Goal: Communication & Community: Answer question/provide support

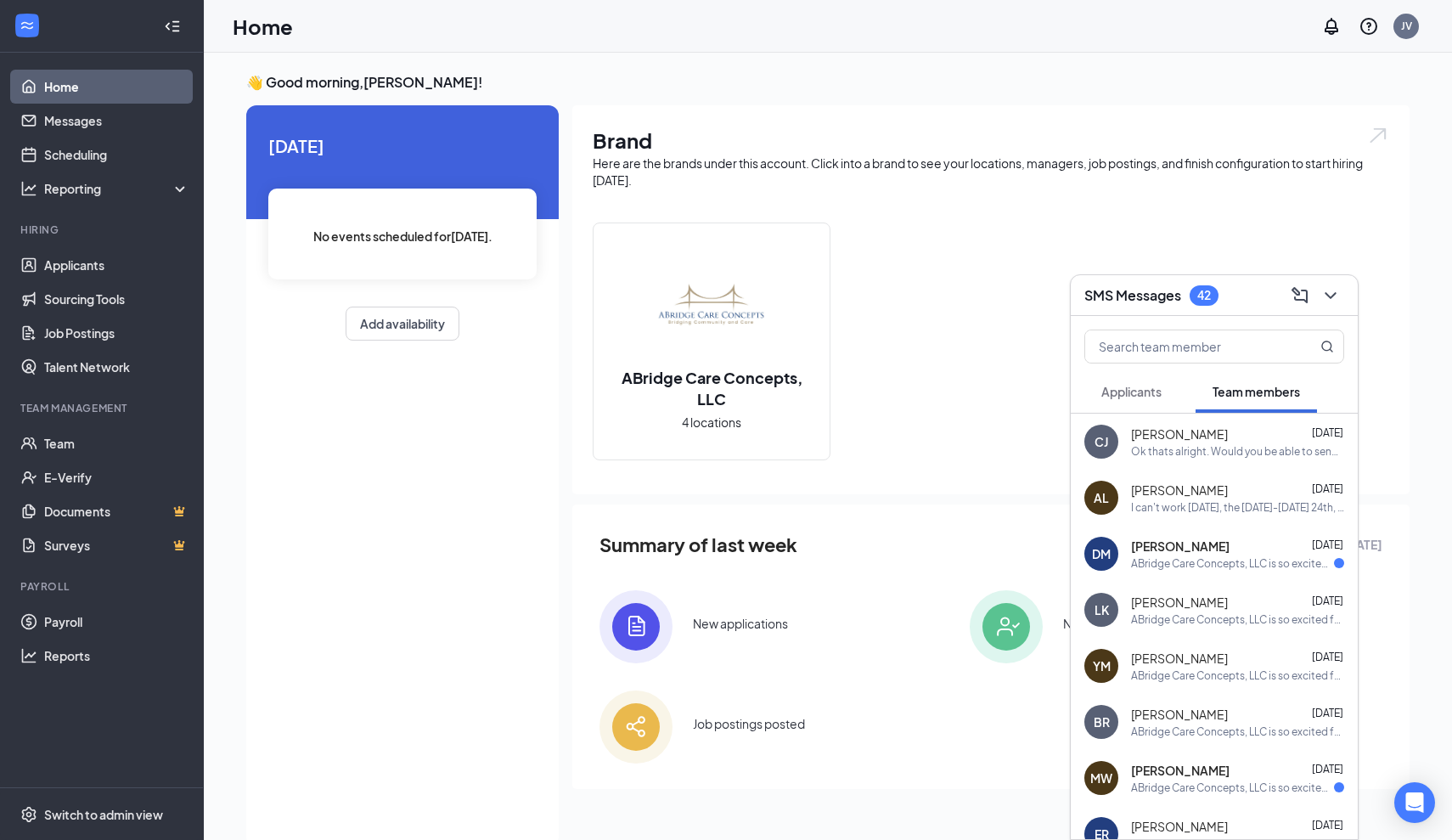
click at [1156, 392] on span "Applicants" at bounding box center [1130, 391] width 60 height 15
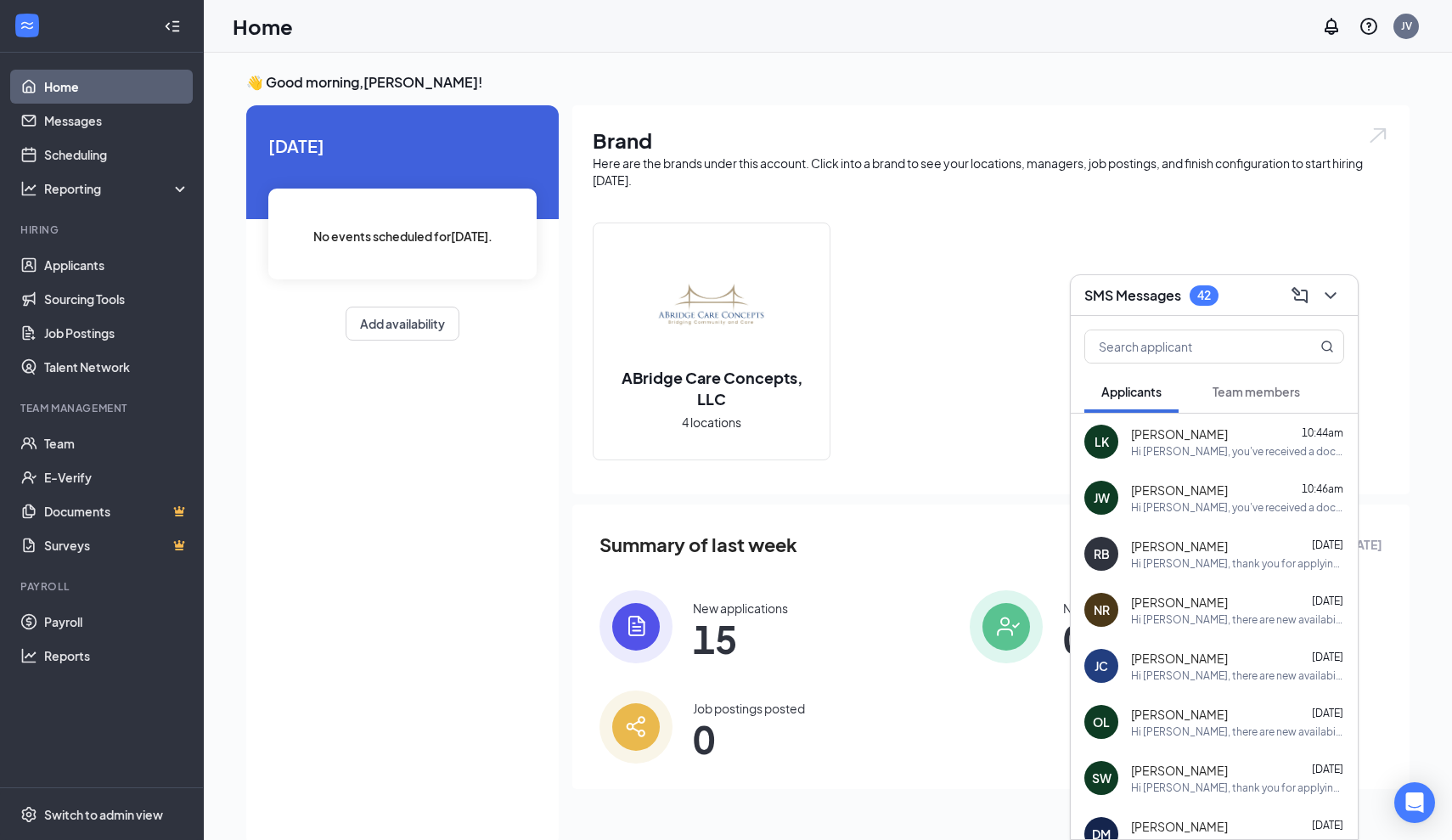
click at [1204, 445] on div "Hi Lillian, you've received a document signature request from ABridge Care Conc…" at bounding box center [1238, 451] width 213 height 14
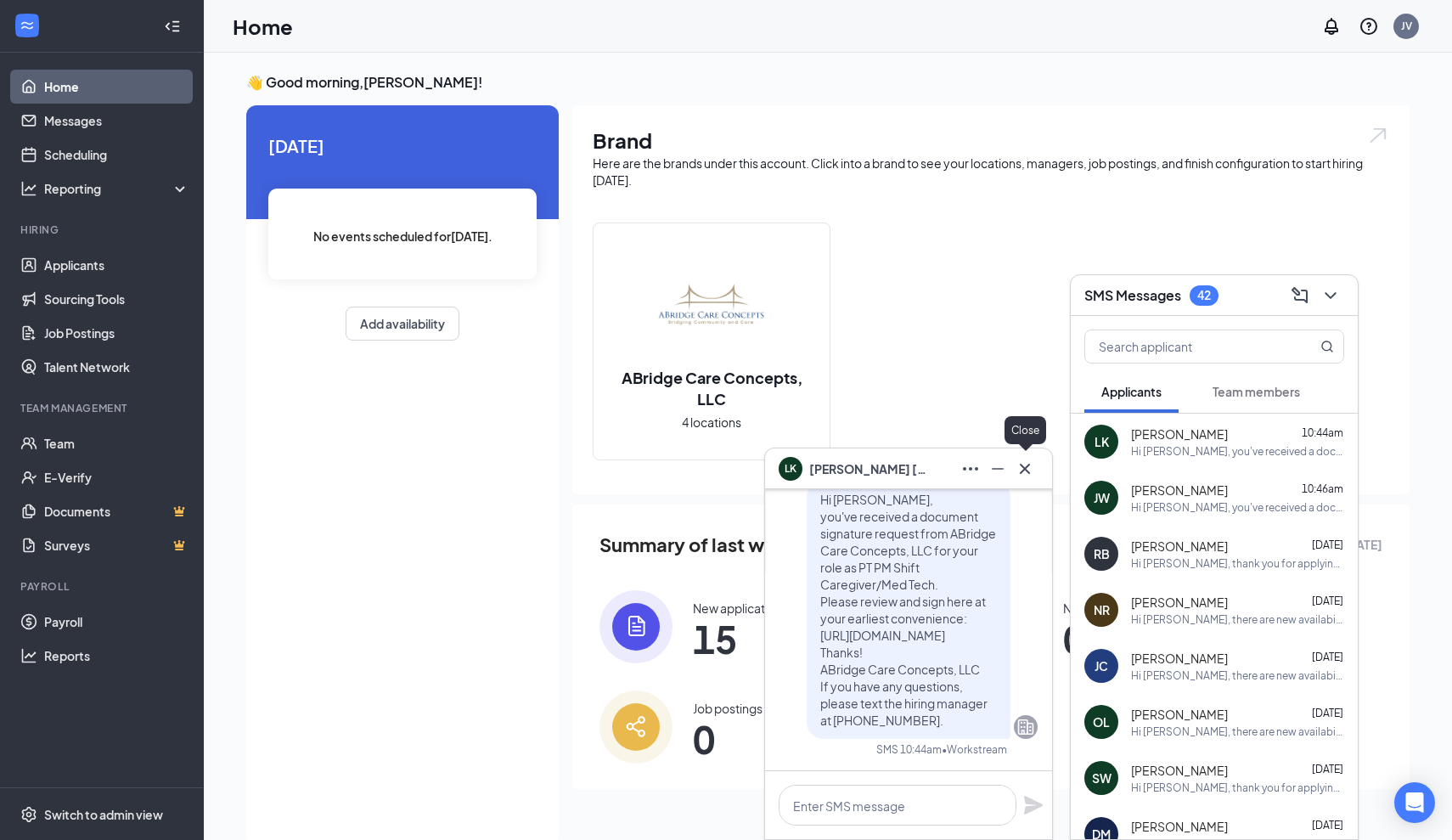
click at [1028, 468] on icon "Cross" at bounding box center [1024, 468] width 21 height 21
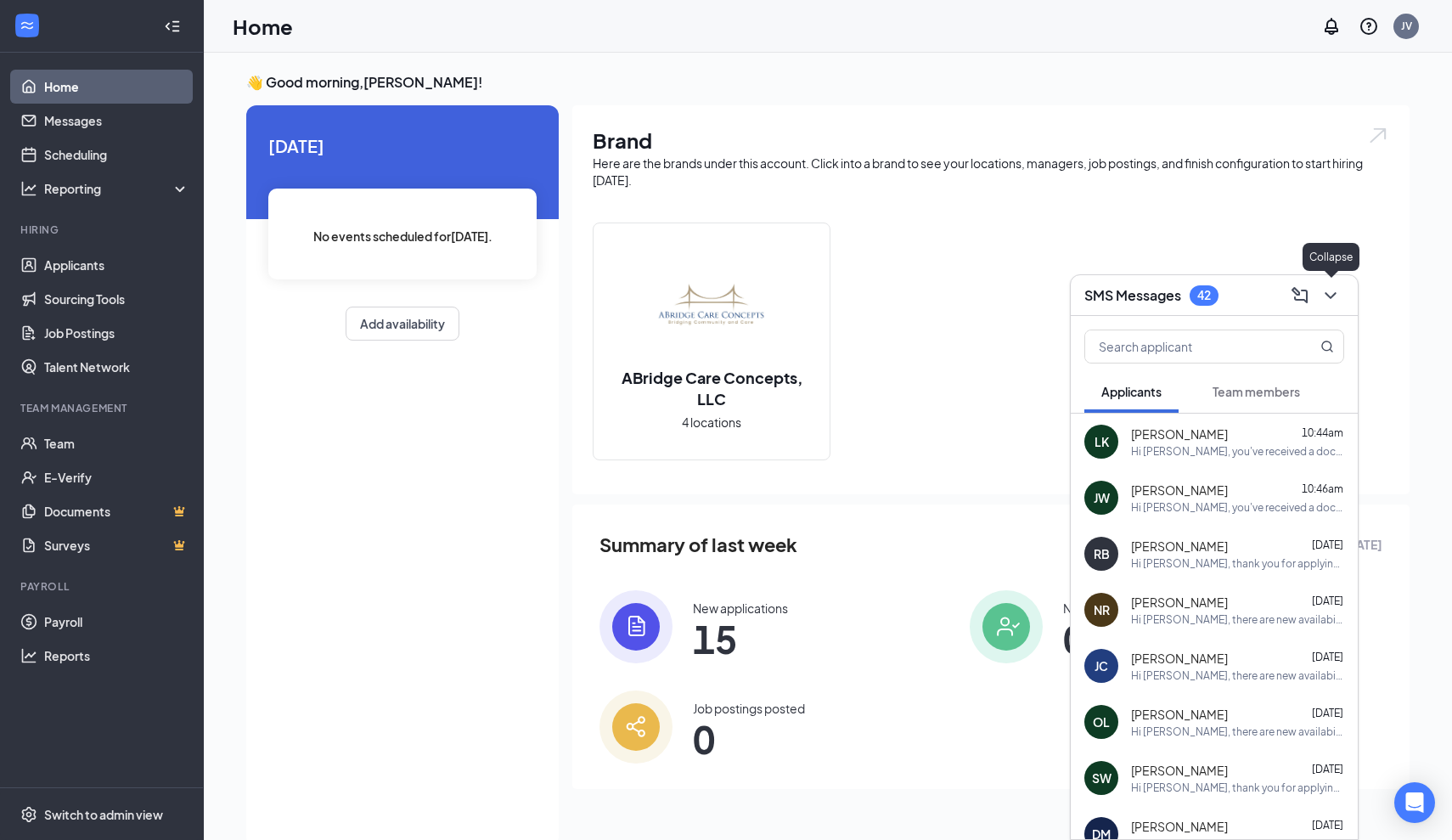
click at [1338, 295] on icon "ChevronDown" at bounding box center [1330, 295] width 21 height 21
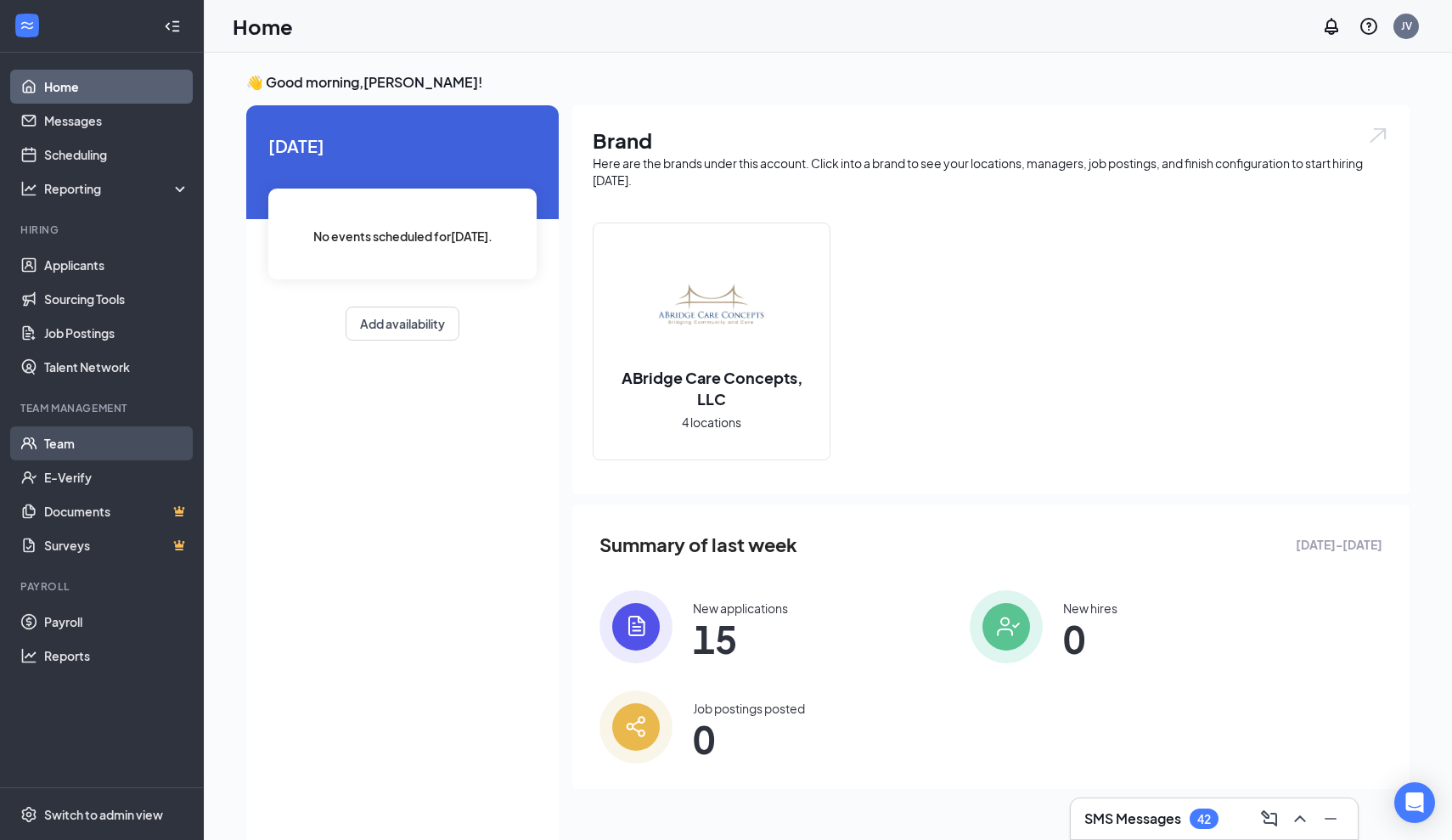
click at [77, 458] on link "Team" at bounding box center [116, 443] width 145 height 34
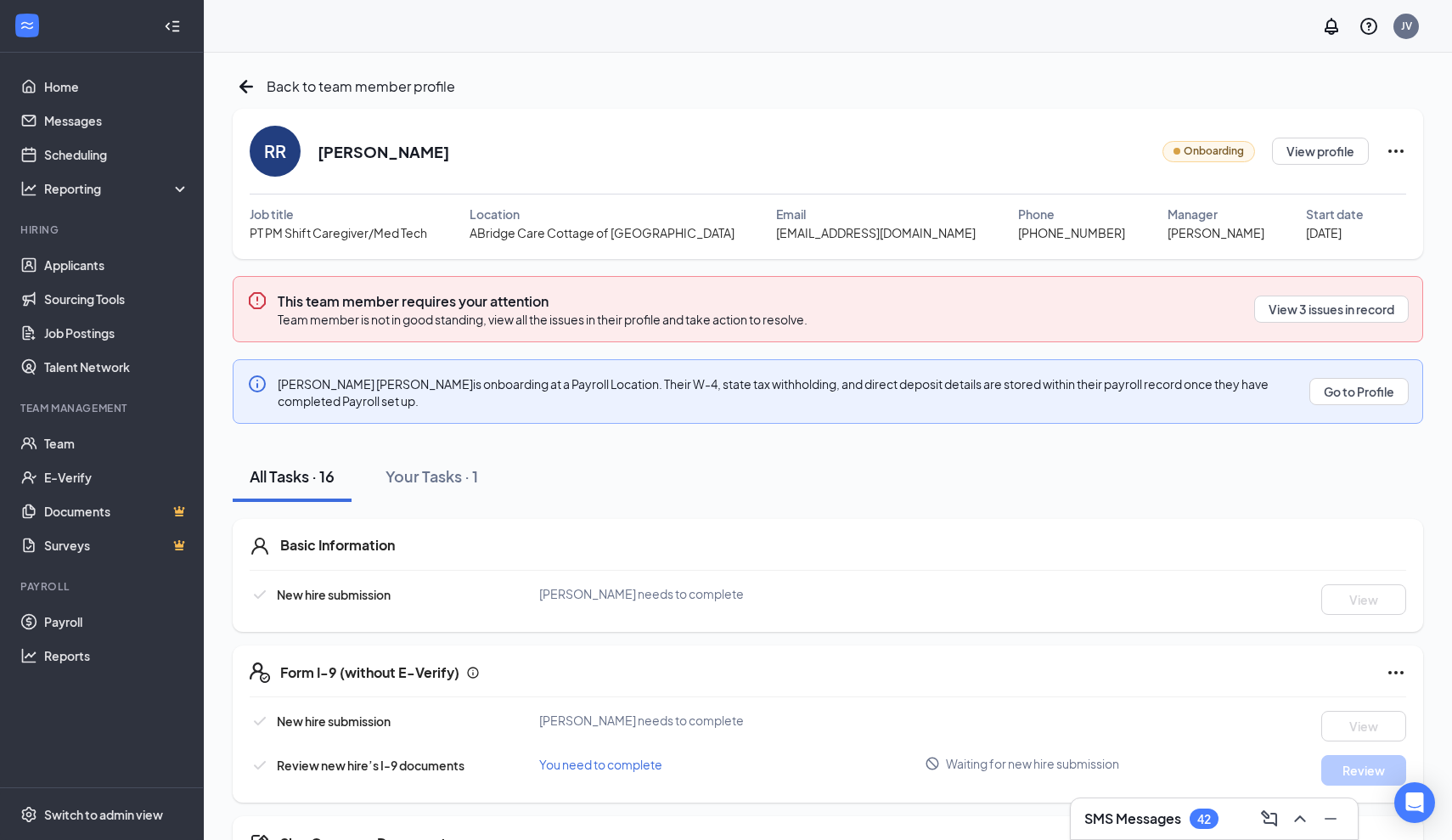
click at [1398, 152] on icon "Ellipses" at bounding box center [1396, 151] width 21 height 21
click at [1302, 189] on div "Share onboarding link" at bounding box center [1321, 189] width 243 height 17
type textarea "Hi [PERSON_NAME], This is a gentle reminder to complete your onboarding before …"
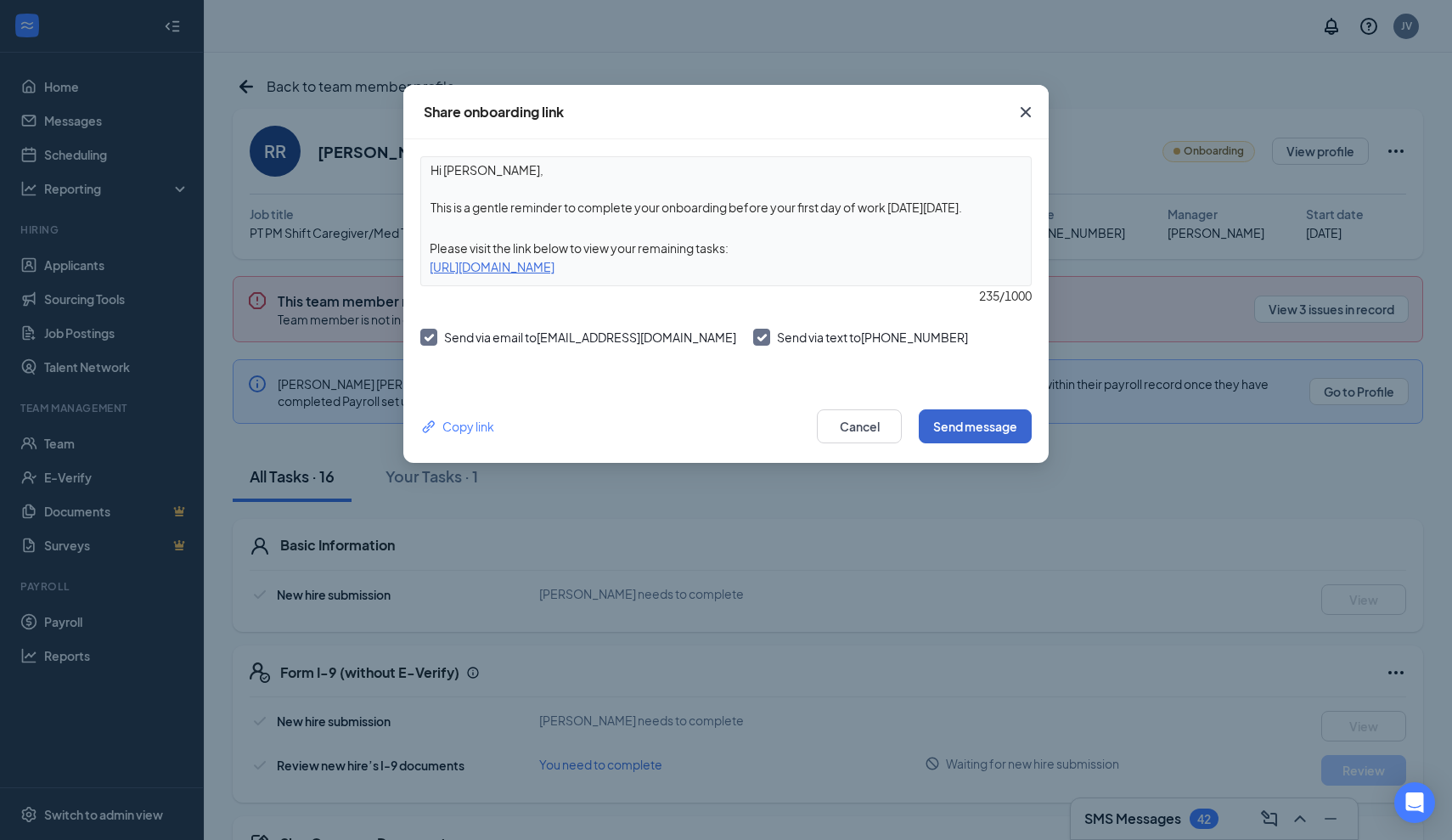
click at [948, 431] on button "Send message" at bounding box center [975, 426] width 113 height 34
